Goal: Task Accomplishment & Management: Use online tool/utility

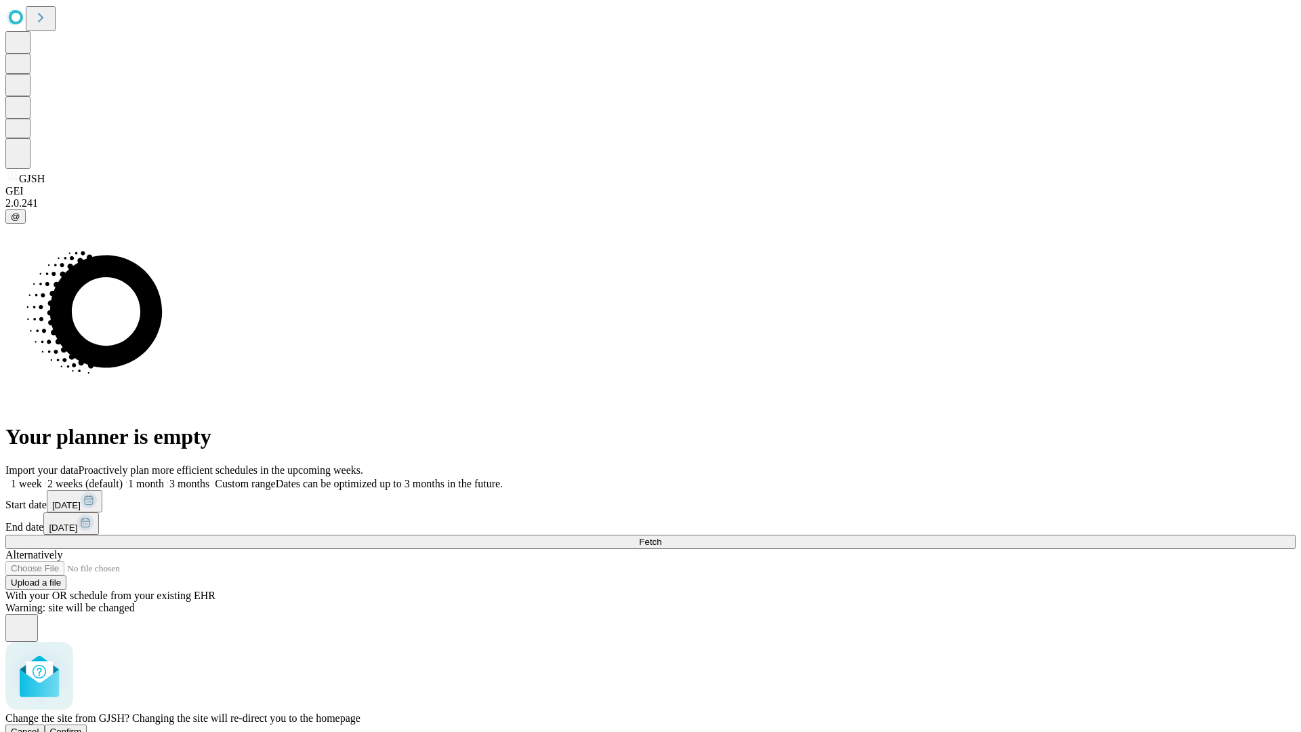
click at [82, 727] on span "Confirm" at bounding box center [66, 732] width 32 height 10
click at [42, 478] on label "1 week" at bounding box center [23, 484] width 37 height 12
click at [662, 537] on span "Fetch" at bounding box center [650, 542] width 22 height 10
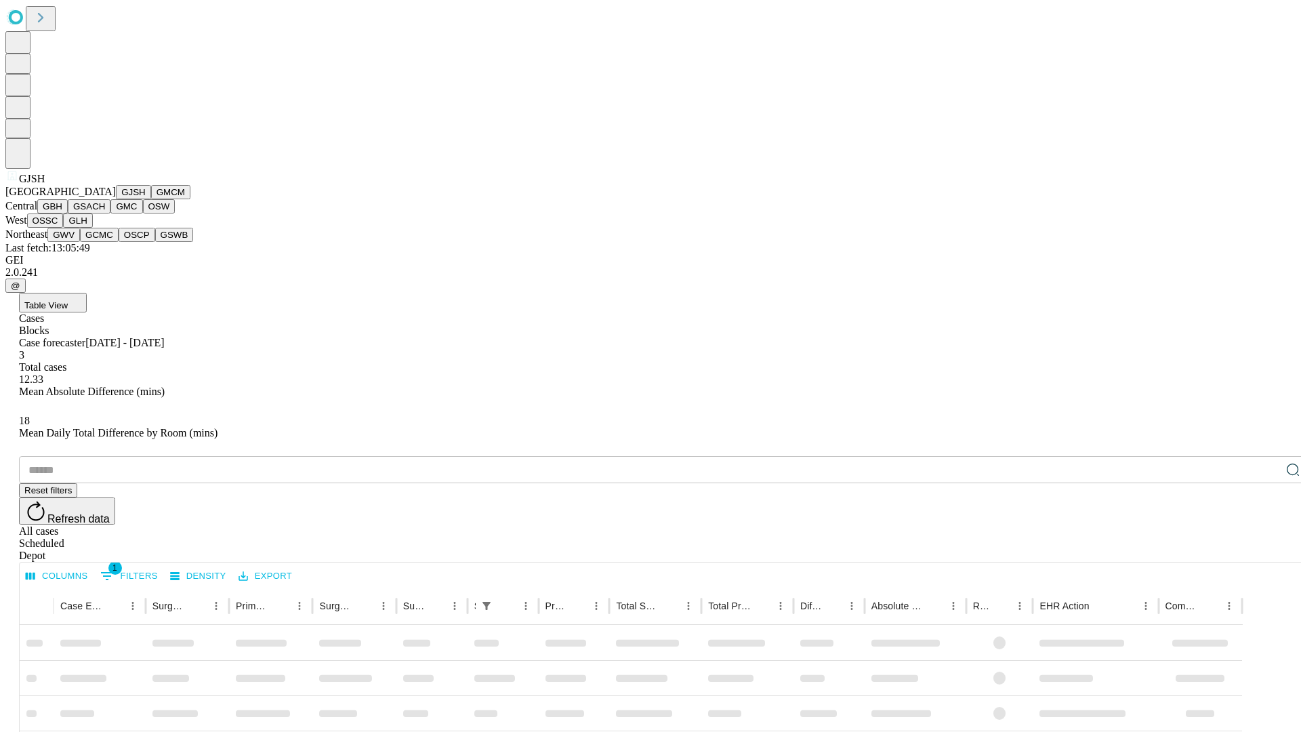
click at [151, 199] on button "GMCM" at bounding box center [170, 192] width 39 height 14
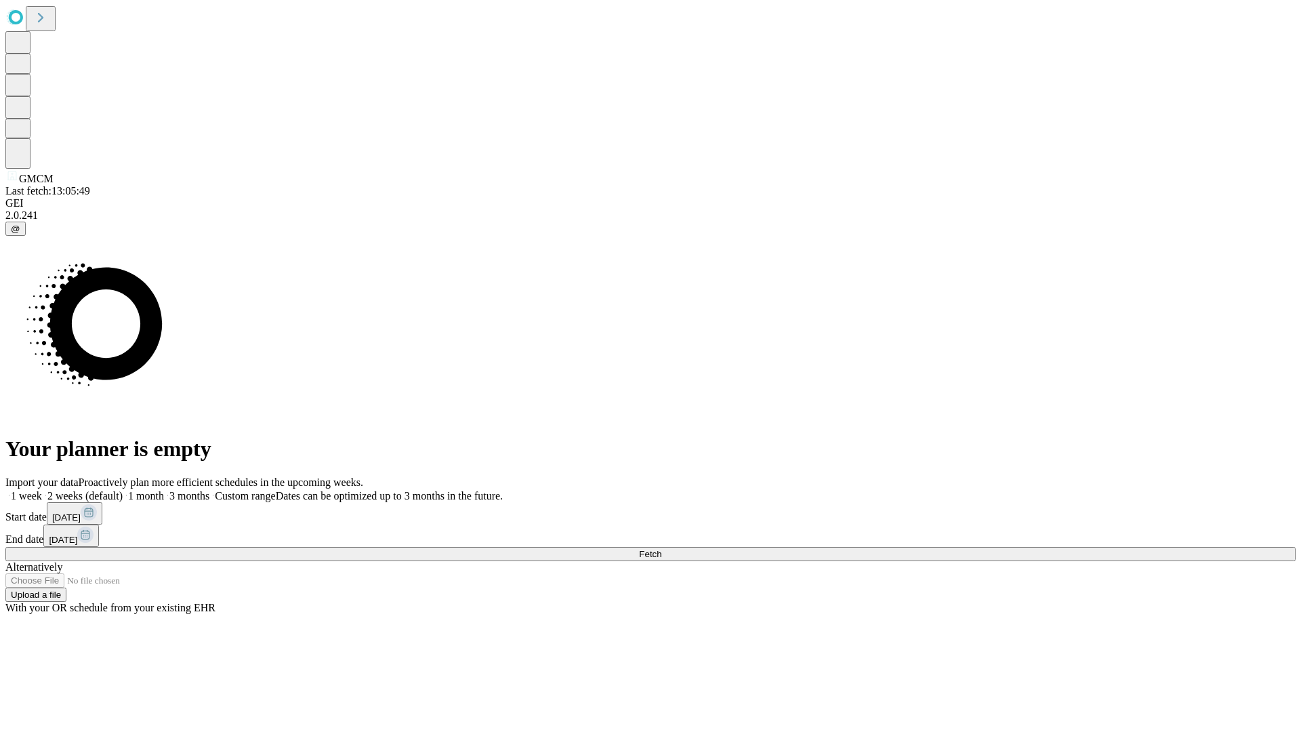
click at [42, 490] on label "1 week" at bounding box center [23, 496] width 37 height 12
click at [662, 549] on span "Fetch" at bounding box center [650, 554] width 22 height 10
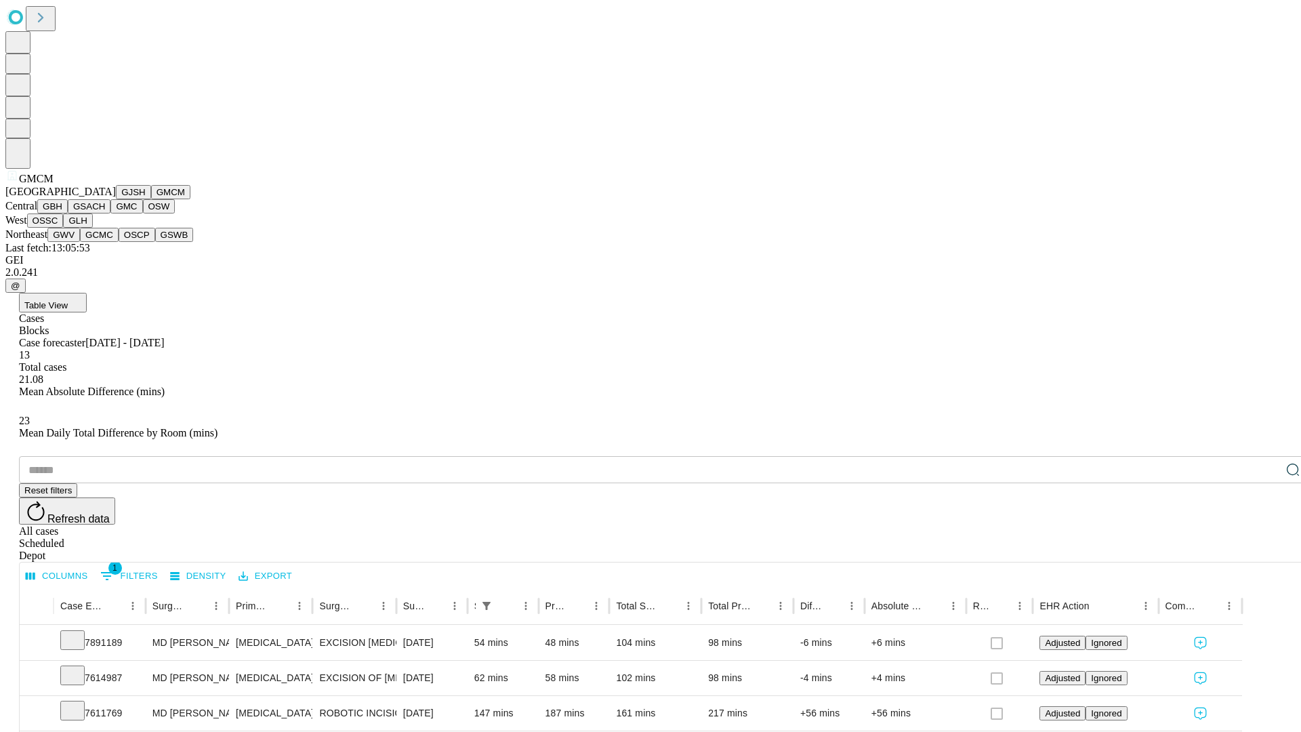
click at [68, 214] on button "GBH" at bounding box center [52, 206] width 31 height 14
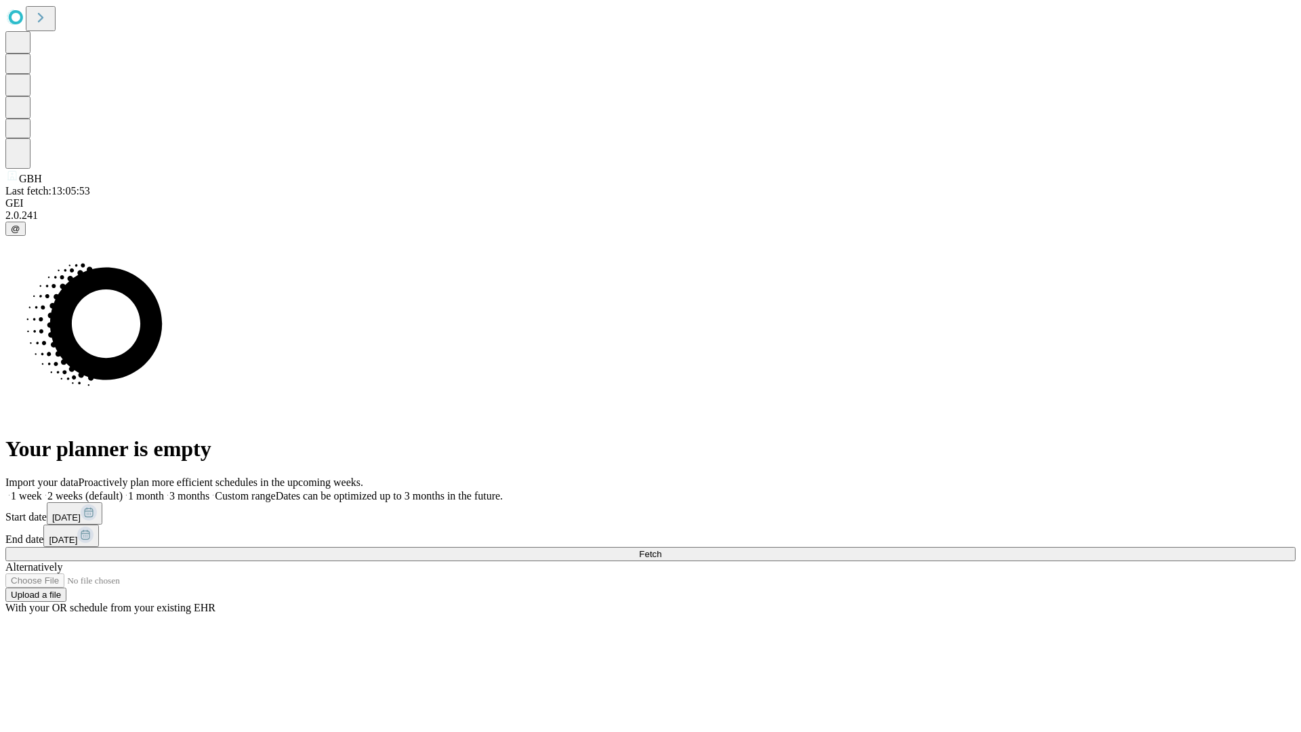
click at [42, 490] on label "1 week" at bounding box center [23, 496] width 37 height 12
click at [662, 549] on span "Fetch" at bounding box center [650, 554] width 22 height 10
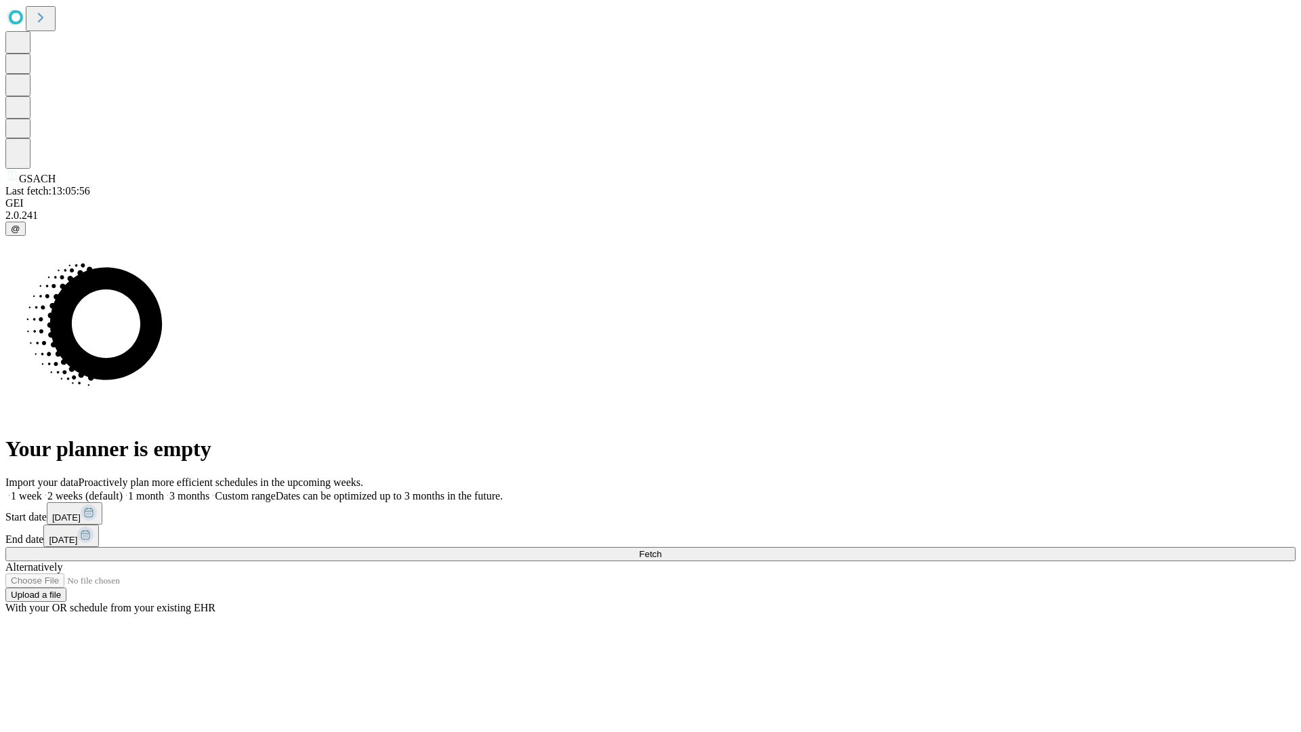
click at [42, 490] on label "1 week" at bounding box center [23, 496] width 37 height 12
click at [662, 549] on span "Fetch" at bounding box center [650, 554] width 22 height 10
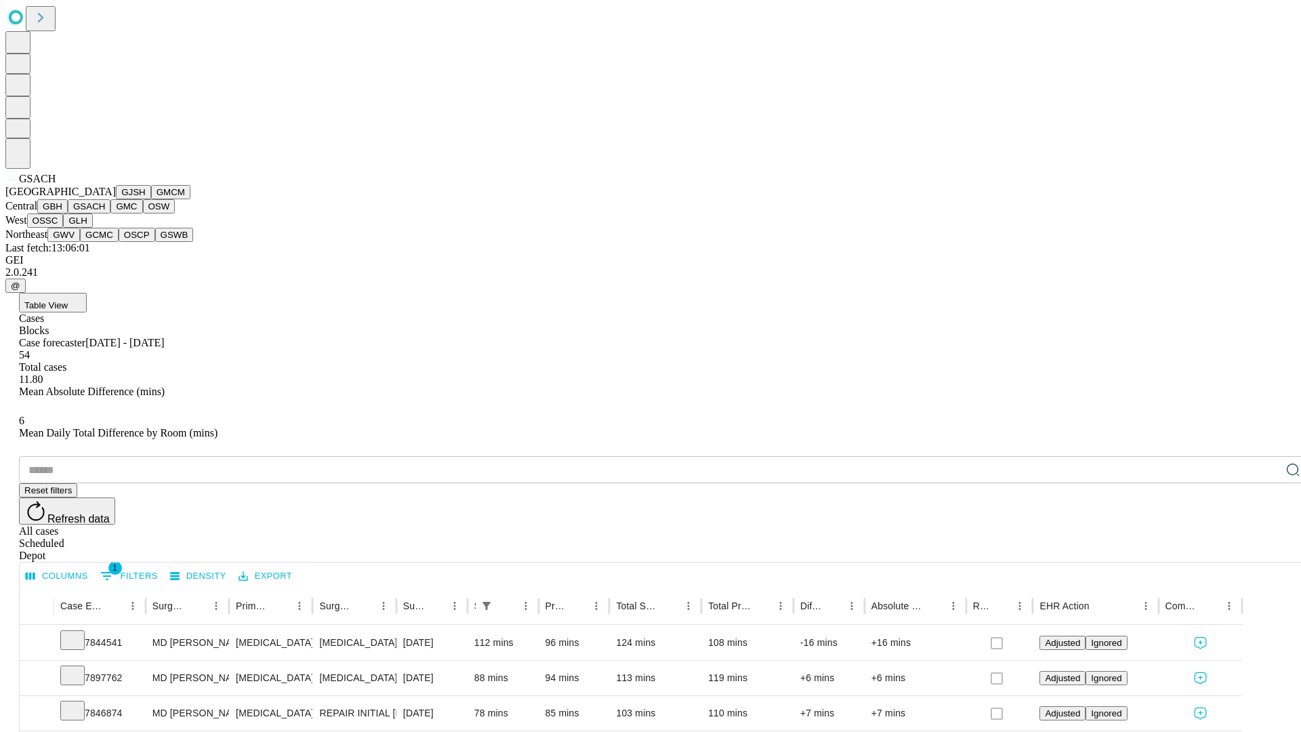
click at [110, 214] on button "GMC" at bounding box center [126, 206] width 32 height 14
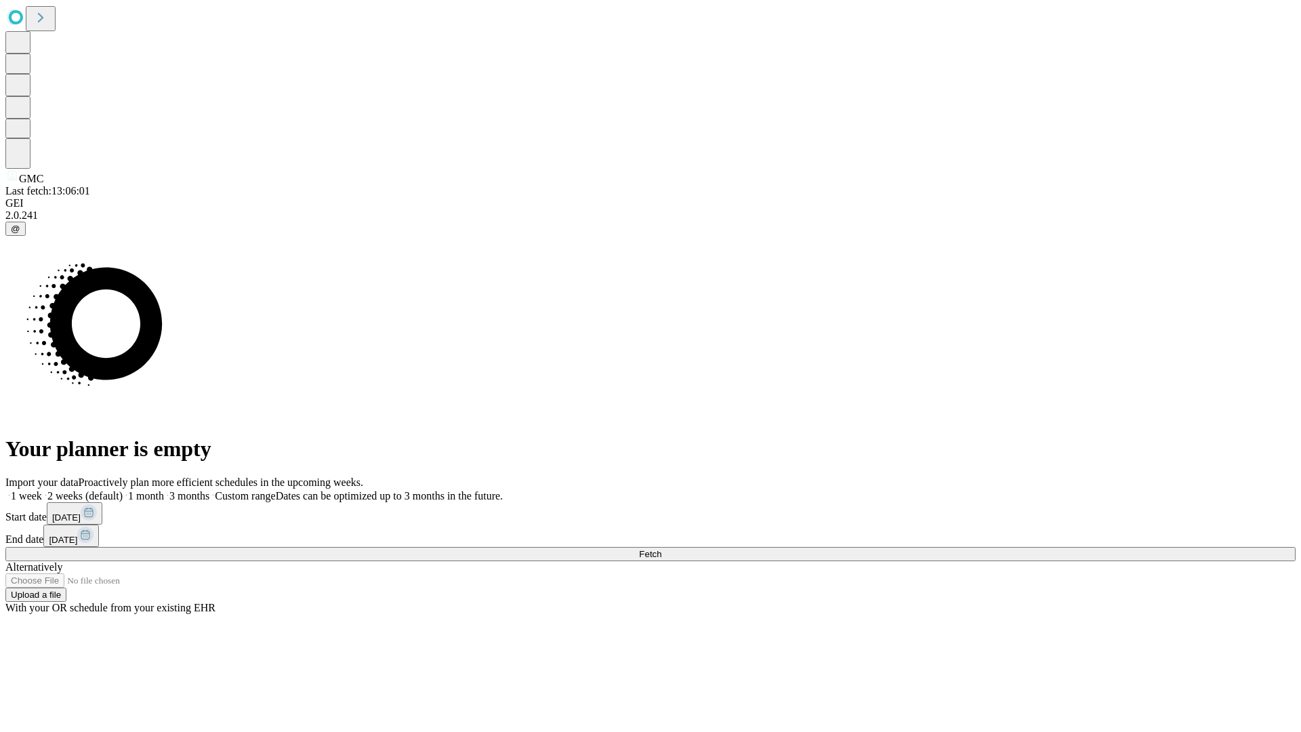
click at [42, 490] on label "1 week" at bounding box center [23, 496] width 37 height 12
click at [662, 549] on span "Fetch" at bounding box center [650, 554] width 22 height 10
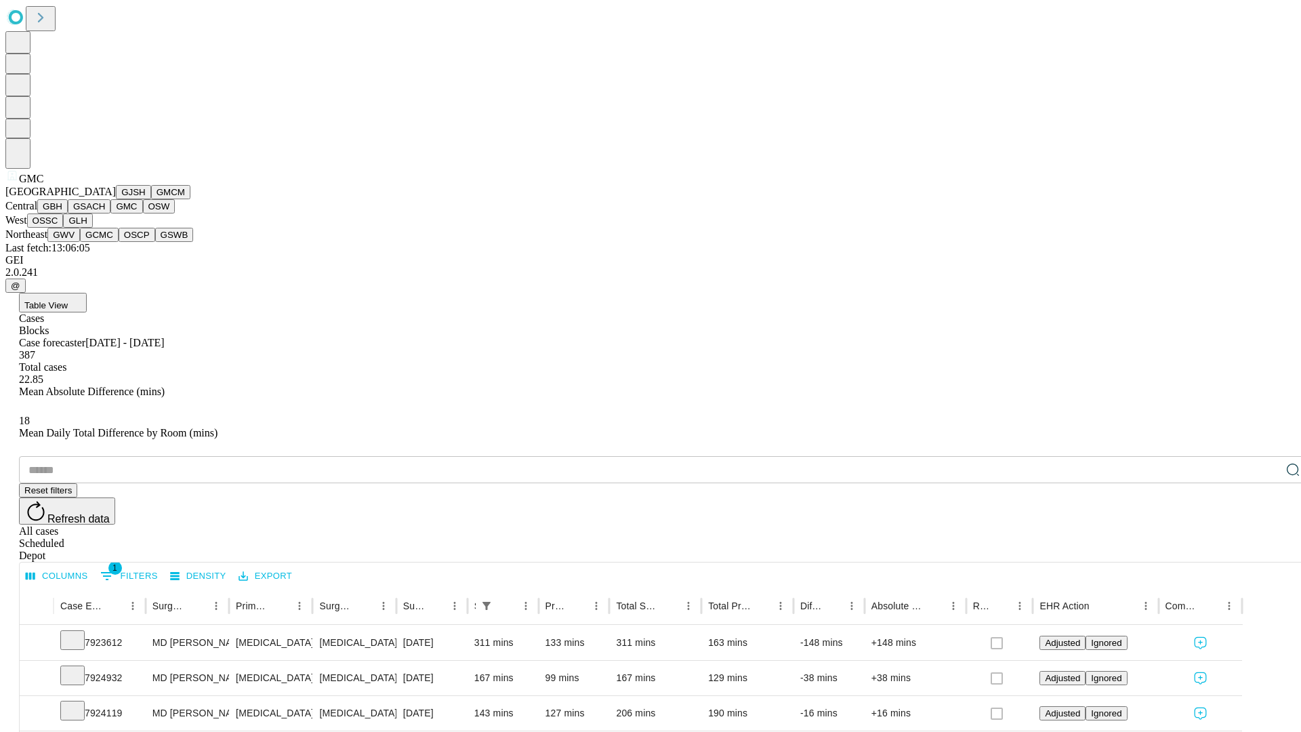
click at [143, 214] on button "OSW" at bounding box center [159, 206] width 33 height 14
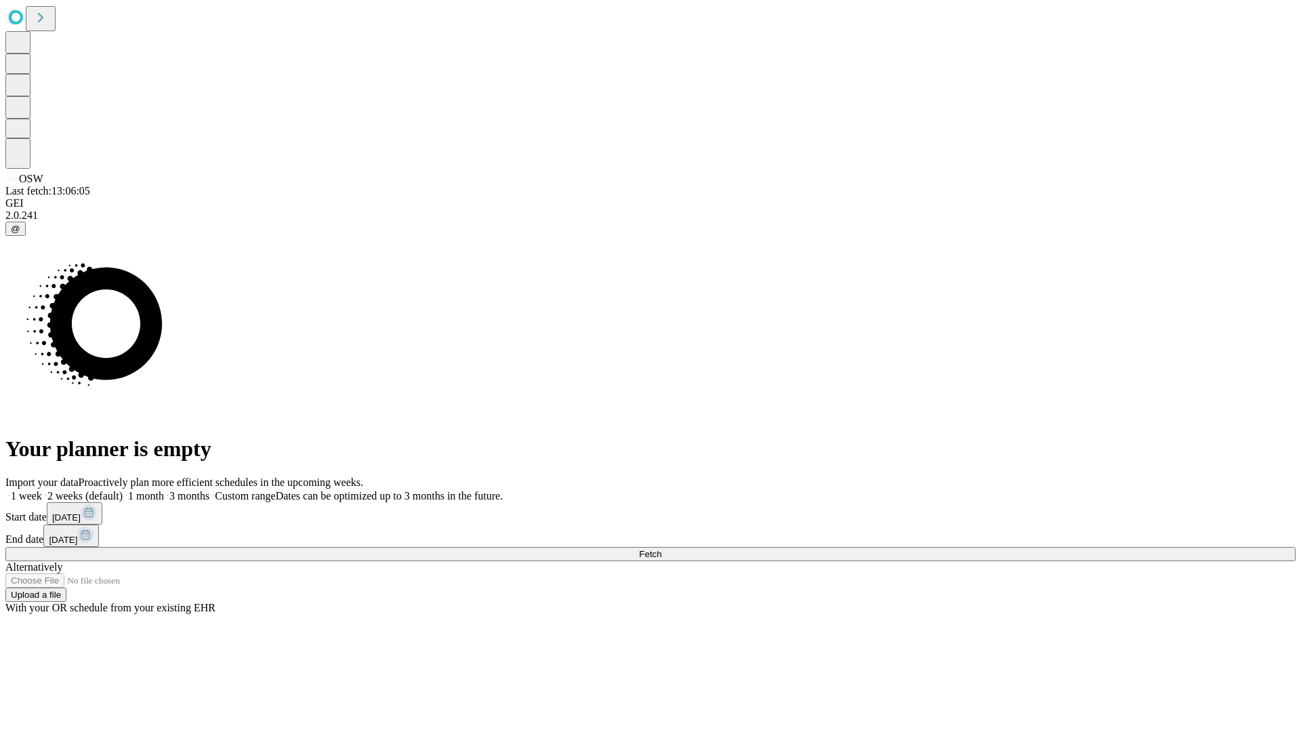
click at [42, 490] on label "1 week" at bounding box center [23, 496] width 37 height 12
click at [662, 549] on span "Fetch" at bounding box center [650, 554] width 22 height 10
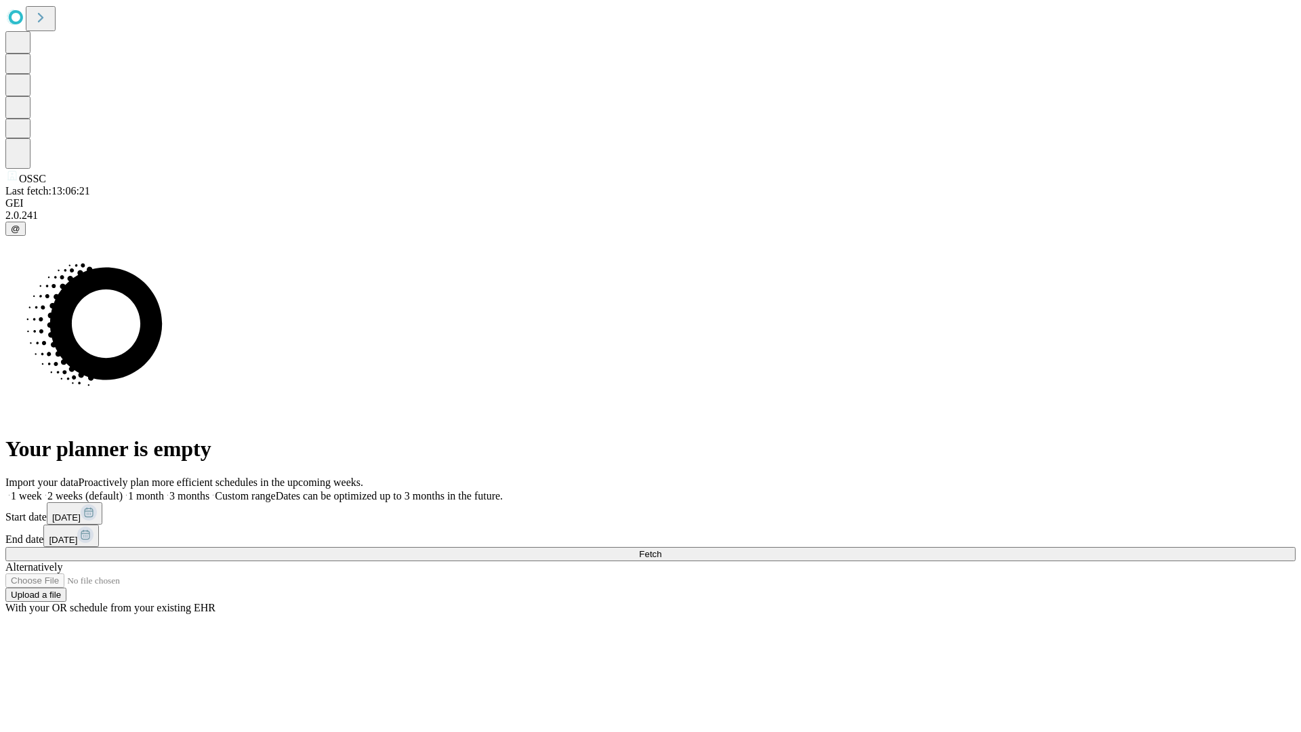
click at [42, 490] on label "1 week" at bounding box center [23, 496] width 37 height 12
click at [662, 549] on span "Fetch" at bounding box center [650, 554] width 22 height 10
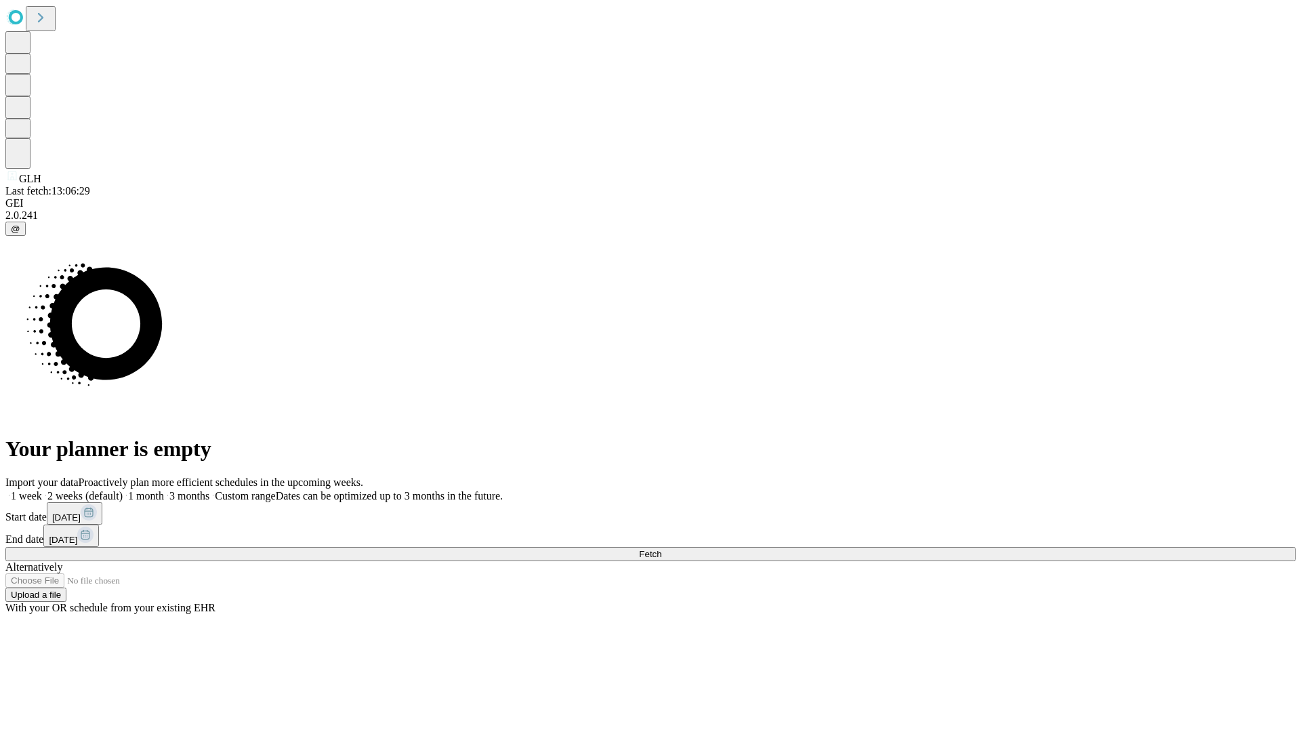
click at [42, 490] on label "1 week" at bounding box center [23, 496] width 37 height 12
click at [662, 549] on span "Fetch" at bounding box center [650, 554] width 22 height 10
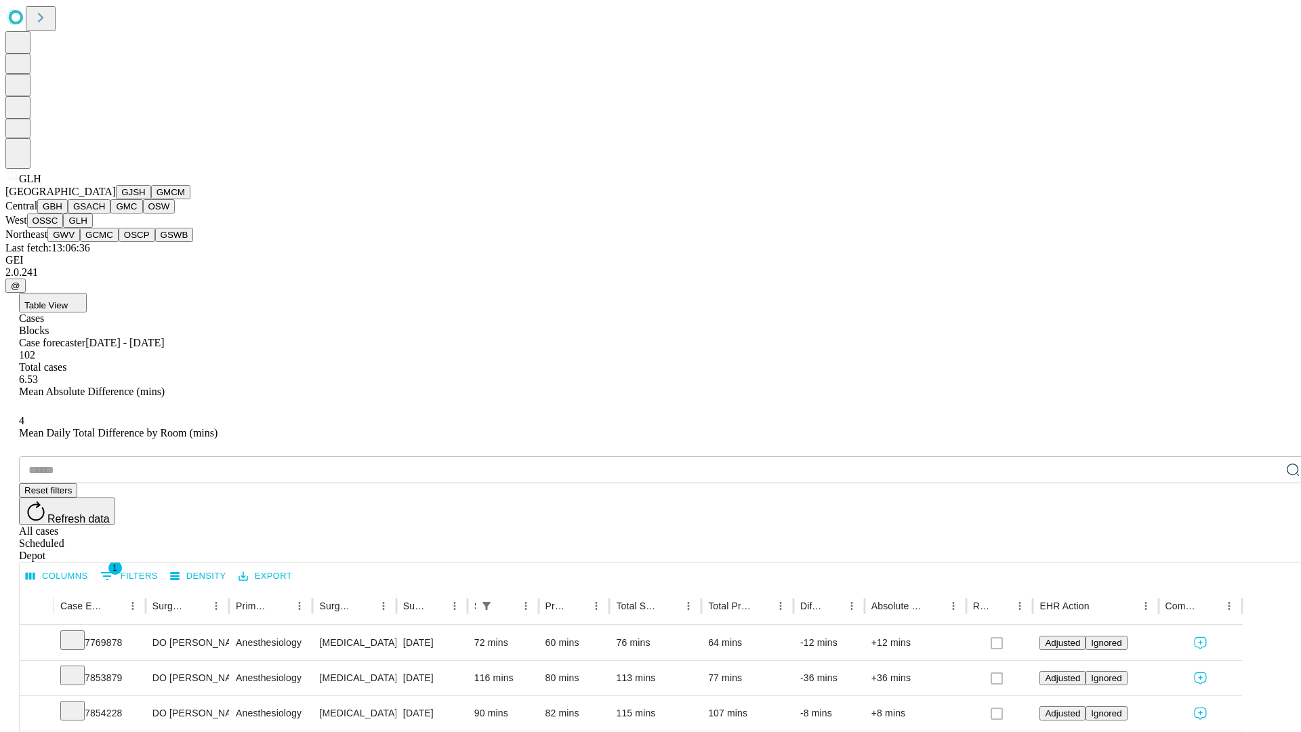
click at [80, 242] on button "GWV" at bounding box center [63, 235] width 33 height 14
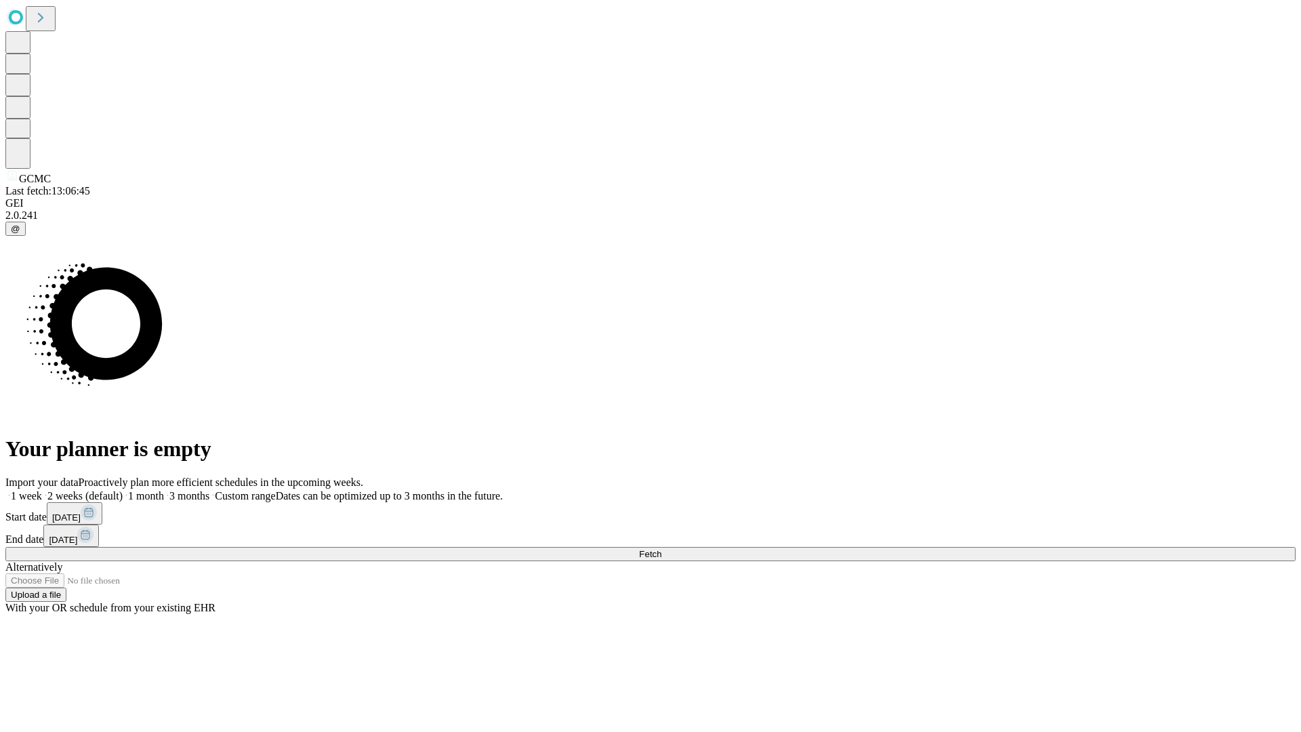
click at [42, 490] on label "1 week" at bounding box center [23, 496] width 37 height 12
click at [662, 549] on span "Fetch" at bounding box center [650, 554] width 22 height 10
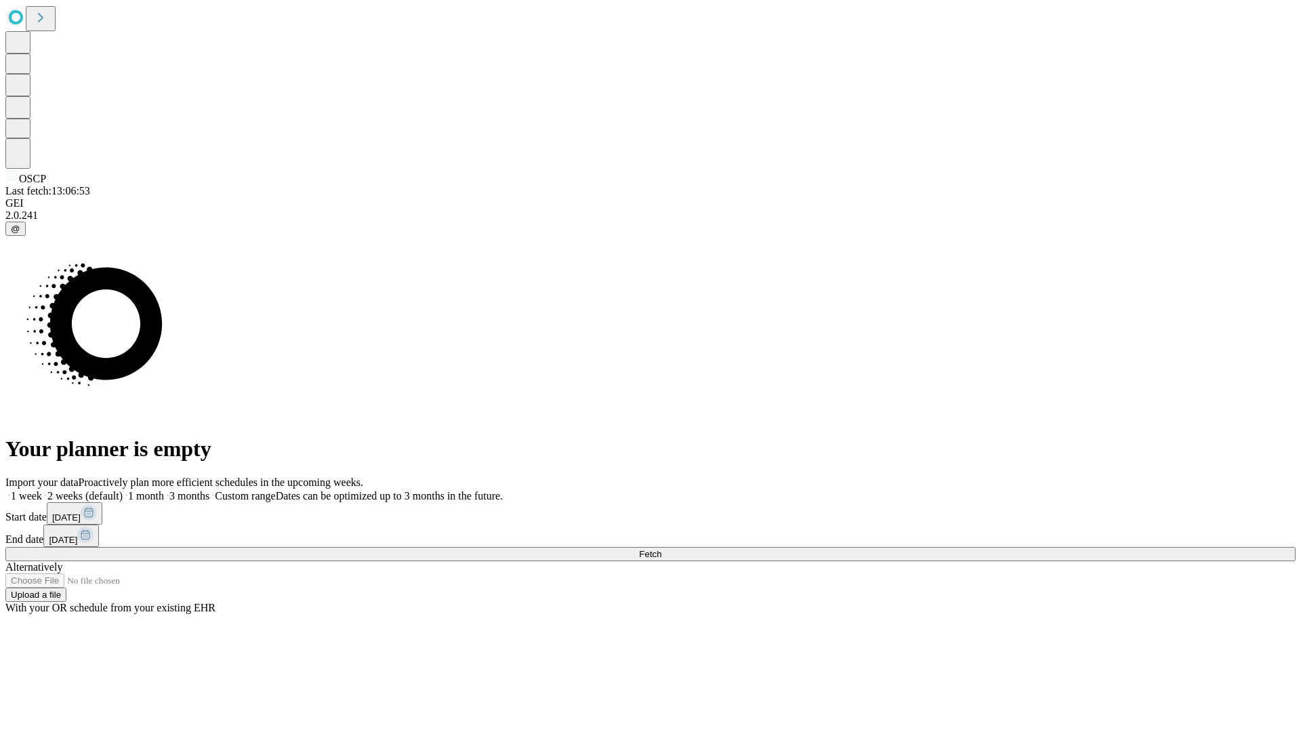
click at [42, 490] on label "1 week" at bounding box center [23, 496] width 37 height 12
click at [662, 549] on span "Fetch" at bounding box center [650, 554] width 22 height 10
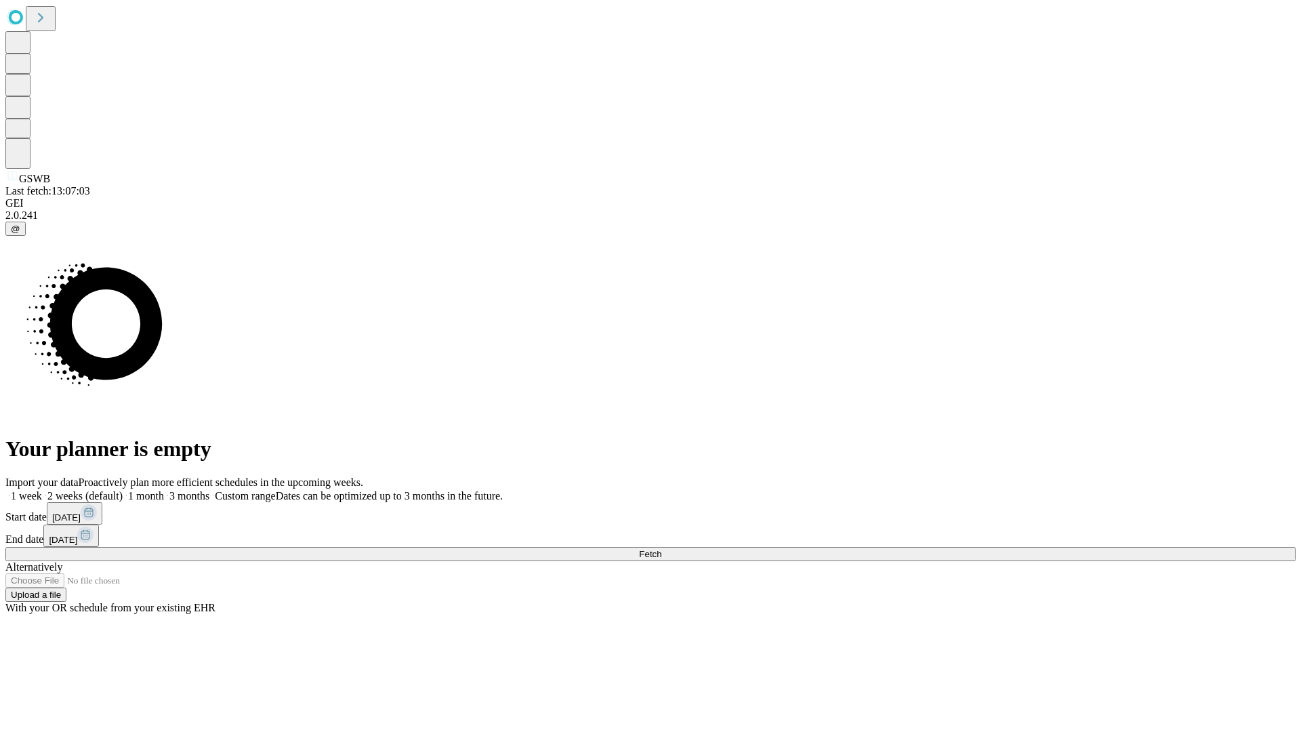
click at [42, 490] on label "1 week" at bounding box center [23, 496] width 37 height 12
click at [662, 549] on span "Fetch" at bounding box center [650, 554] width 22 height 10
